Goal: Task Accomplishment & Management: Complete application form

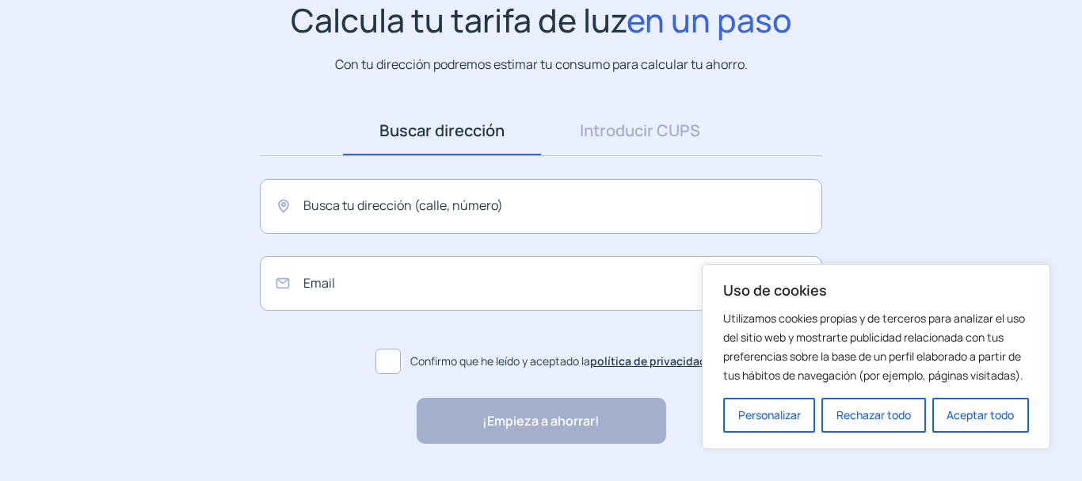
scroll to position [158, 0]
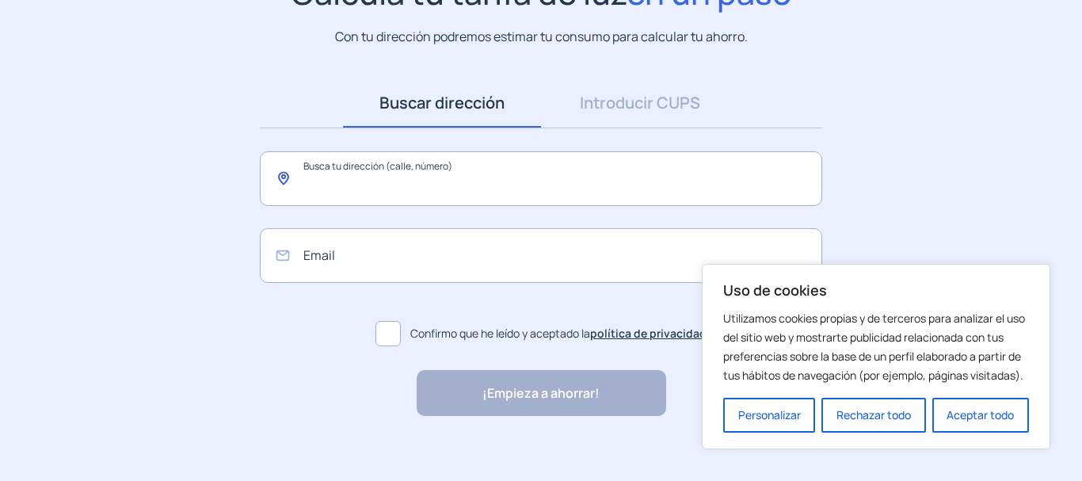
click at [383, 179] on input "text" at bounding box center [541, 178] width 562 height 55
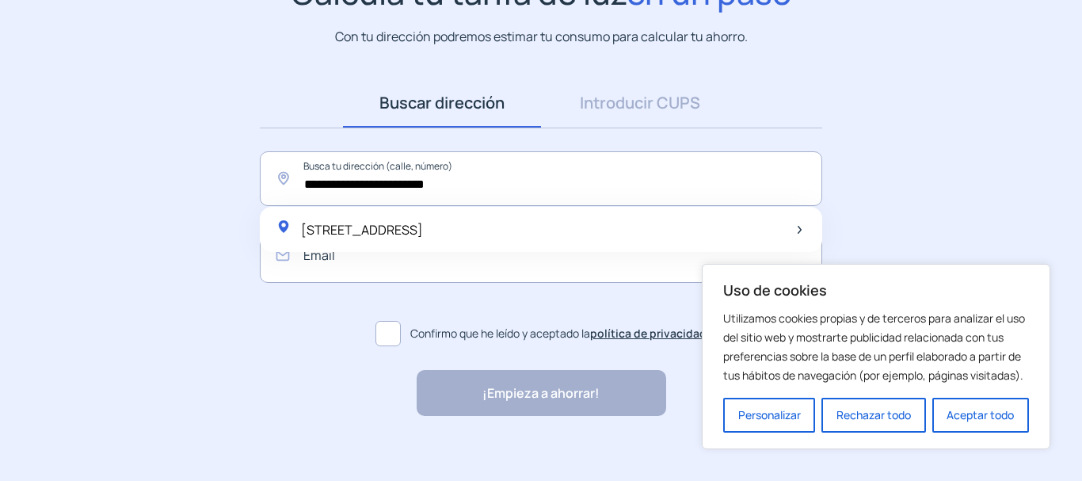
click at [382, 230] on span "[STREET_ADDRESS]" at bounding box center [362, 229] width 122 height 17
type input "**********"
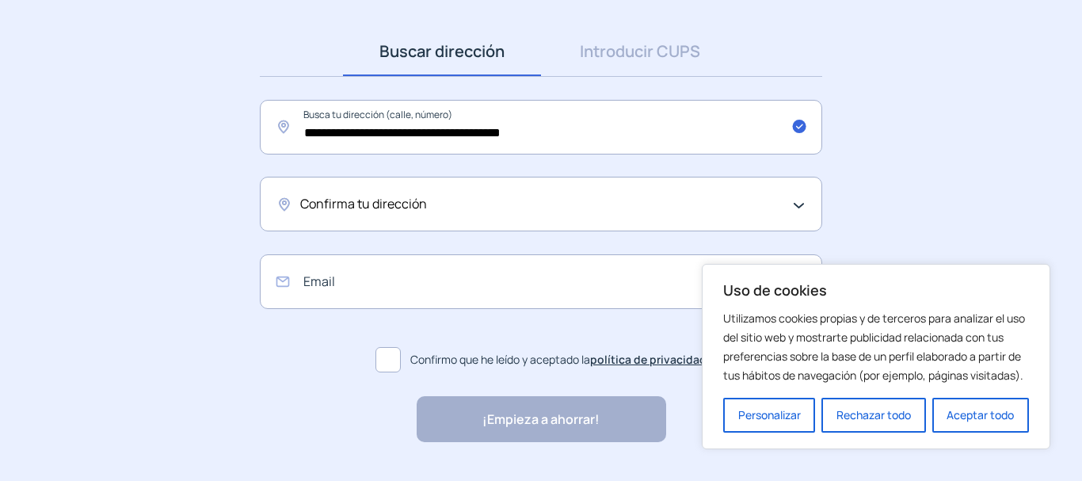
scroll to position [238, 0]
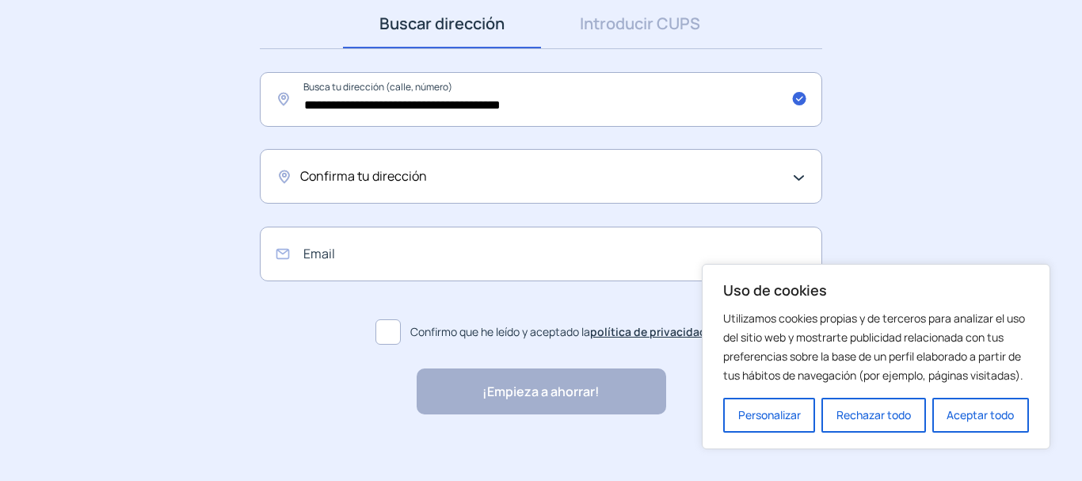
click at [798, 177] on div "Confirma tu dirección" at bounding box center [541, 176] width 562 height 55
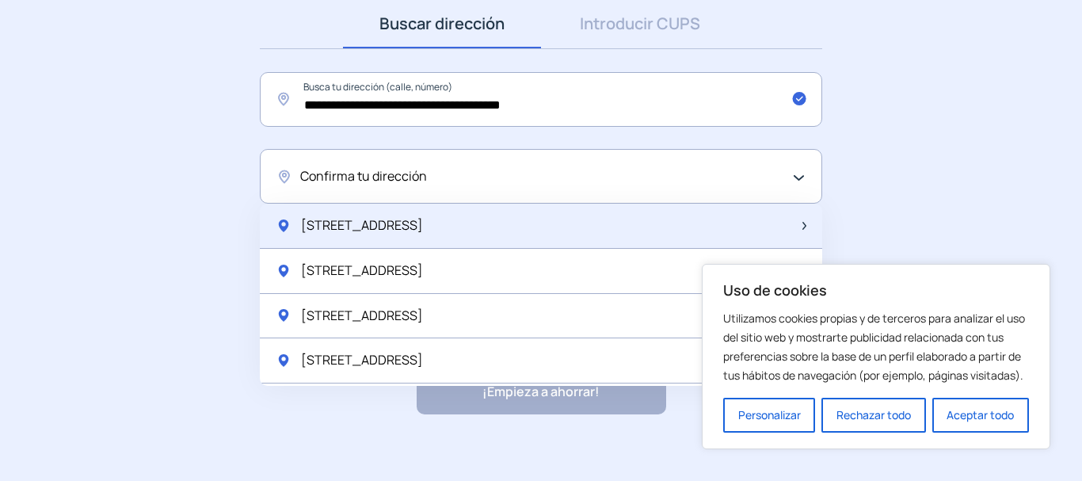
click at [390, 229] on span "[STREET_ADDRESS]" at bounding box center [362, 225] width 122 height 21
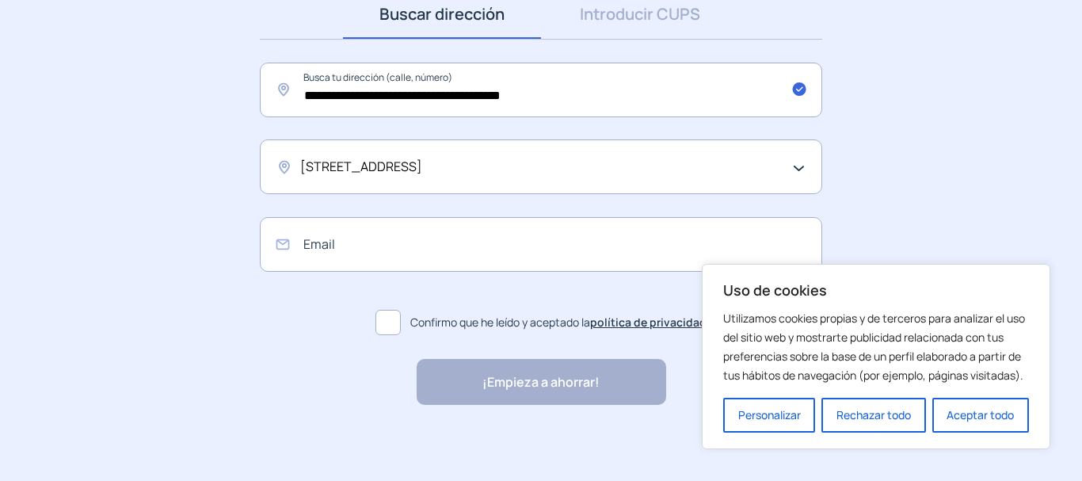
scroll to position [250, 0]
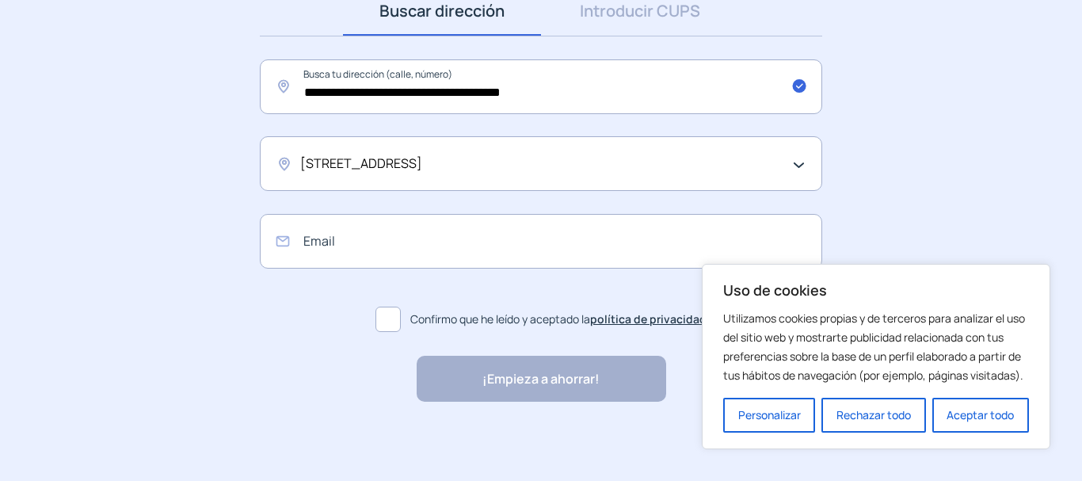
click at [801, 162] on div "[STREET_ADDRESS]" at bounding box center [541, 163] width 562 height 55
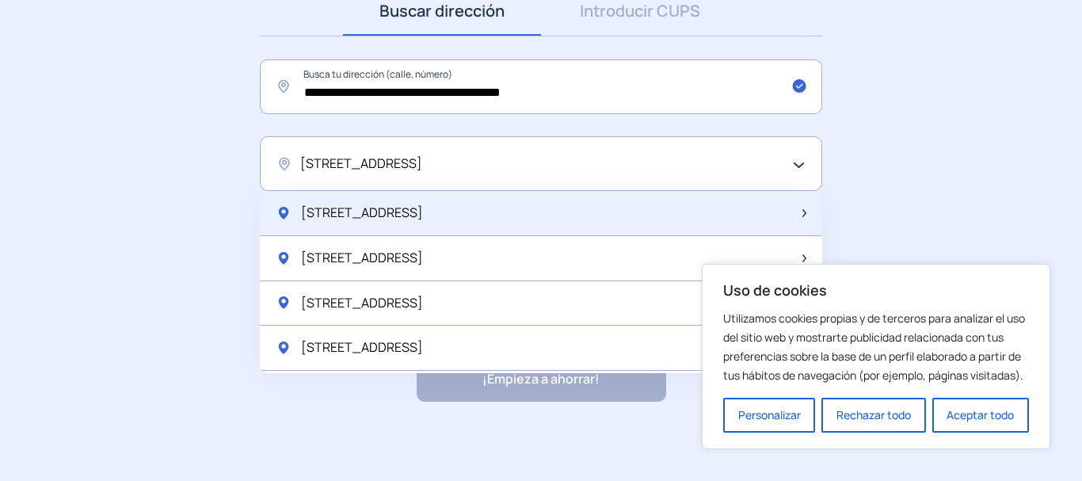
click at [419, 210] on span "[STREET_ADDRESS]" at bounding box center [362, 213] width 122 height 21
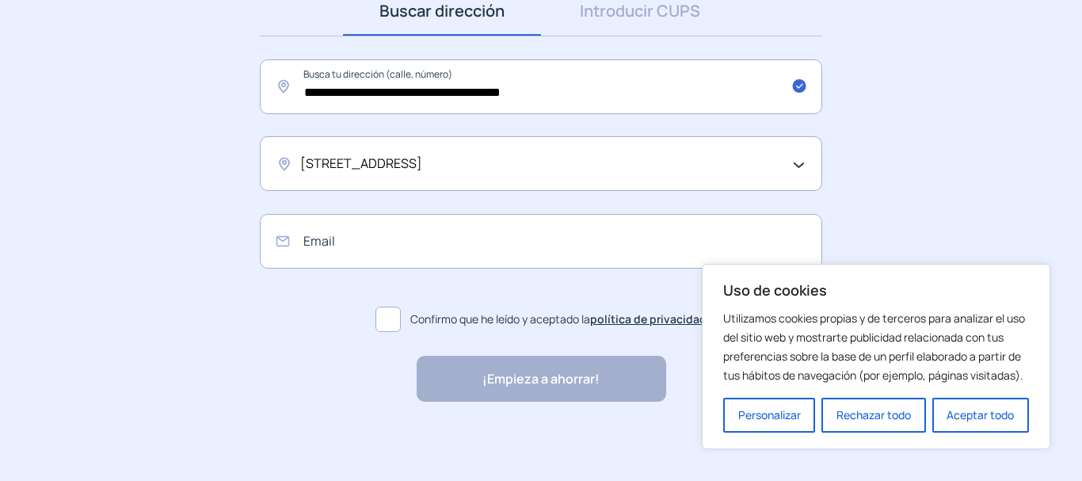
click at [983, 419] on button "Aceptar todo" at bounding box center [980, 414] width 97 height 35
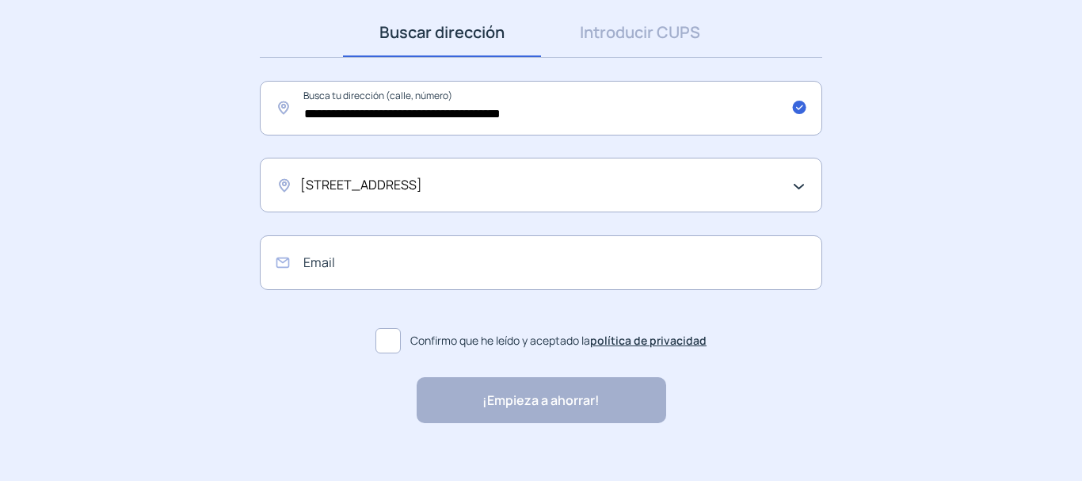
scroll to position [238, 0]
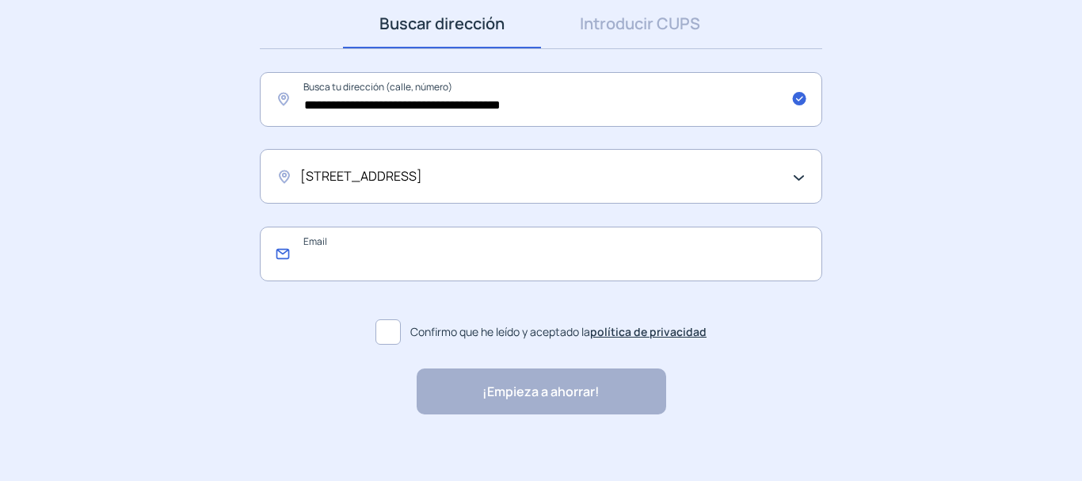
click at [409, 245] on input "email" at bounding box center [541, 253] width 562 height 55
type input "**********"
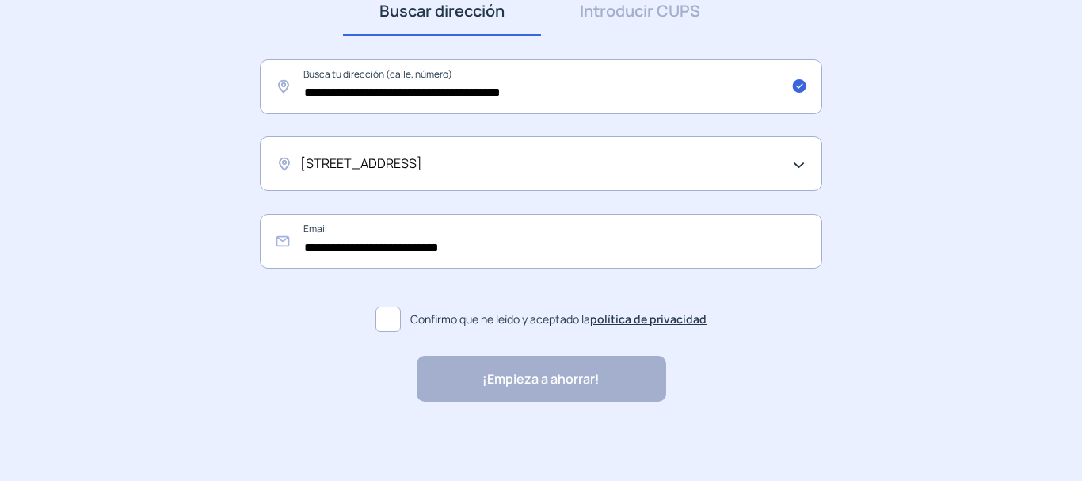
click at [389, 329] on span at bounding box center [387, 318] width 25 height 25
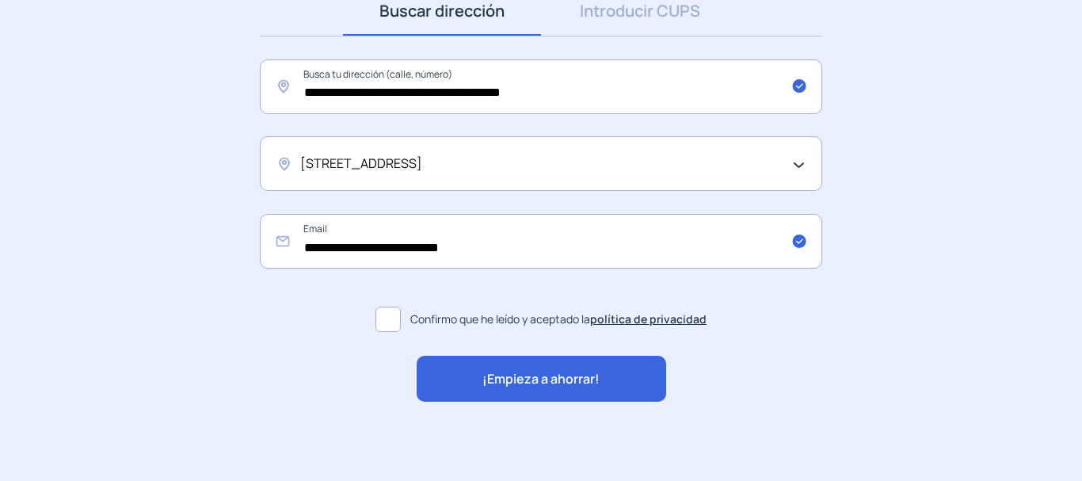
click at [572, 375] on span "¡Empieza a ahorrar!" at bounding box center [540, 379] width 117 height 21
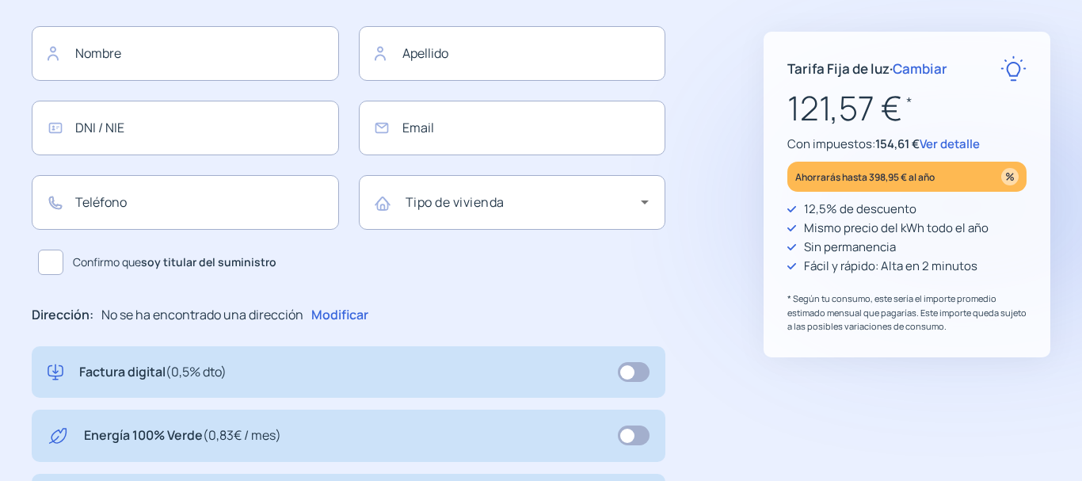
type input "**********"
